Goal: Find specific page/section: Find specific page/section

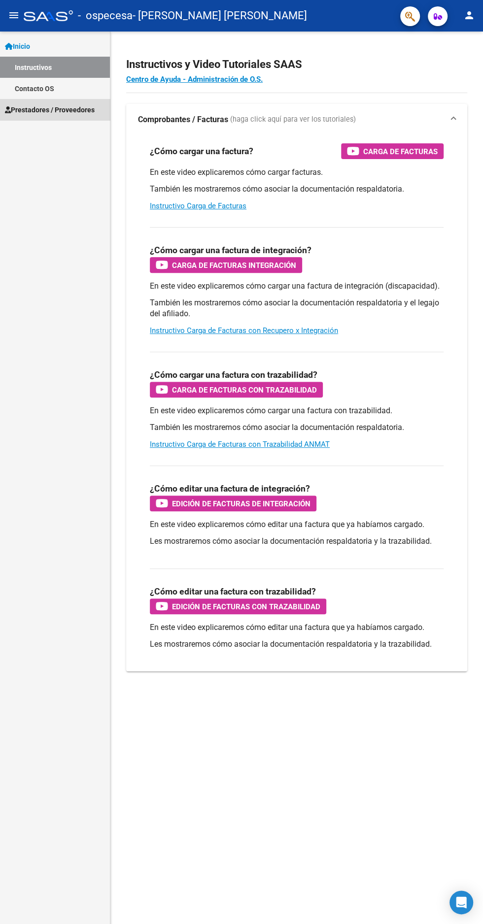
click at [79, 114] on span "Prestadores / Proveedores" at bounding box center [50, 109] width 90 height 11
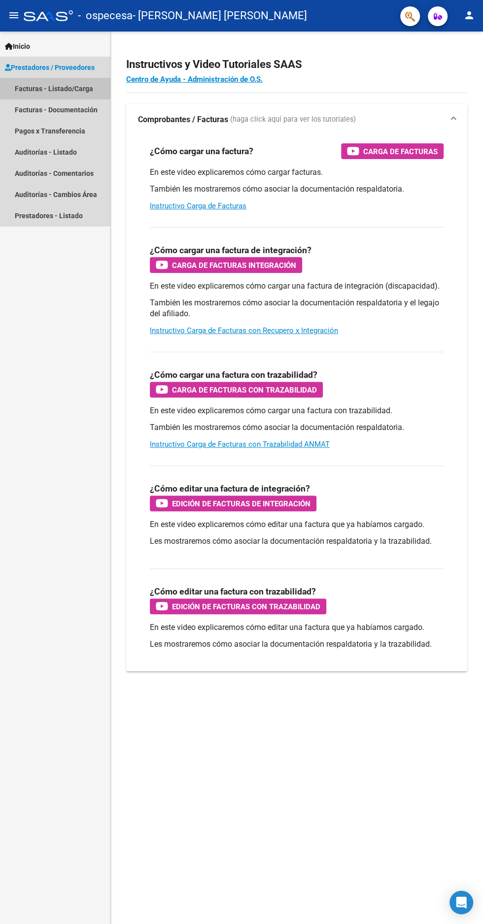
click at [53, 88] on link "Facturas - Listado/Carga" at bounding box center [55, 88] width 110 height 21
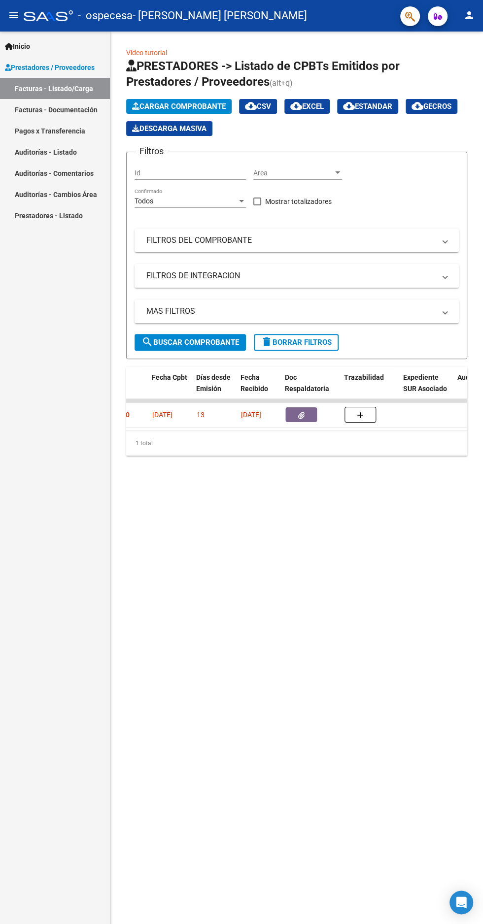
scroll to position [0, 488]
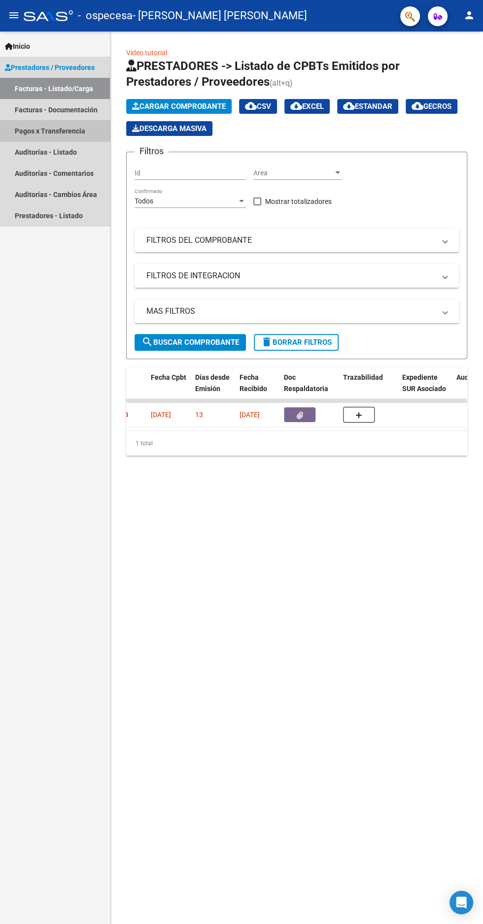
click at [45, 130] on link "Pagos x Transferencia" at bounding box center [55, 130] width 110 height 21
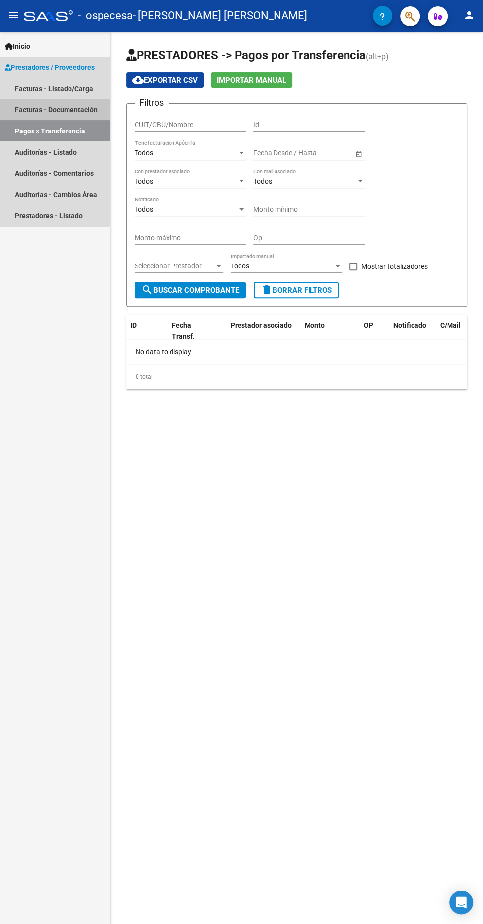
click at [43, 111] on link "Facturas - Documentación" at bounding box center [55, 109] width 110 height 21
